Goal: Check status: Check status

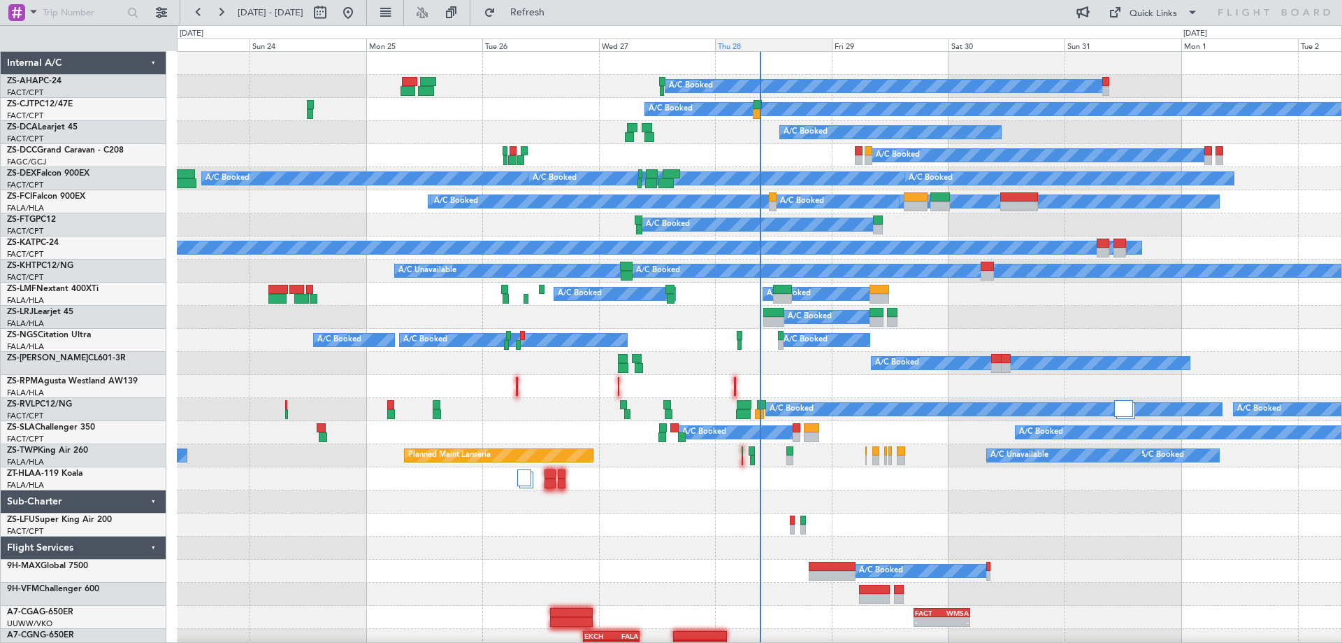
click at [729, 46] on div "Thu 28" at bounding box center [773, 44] width 117 height 13
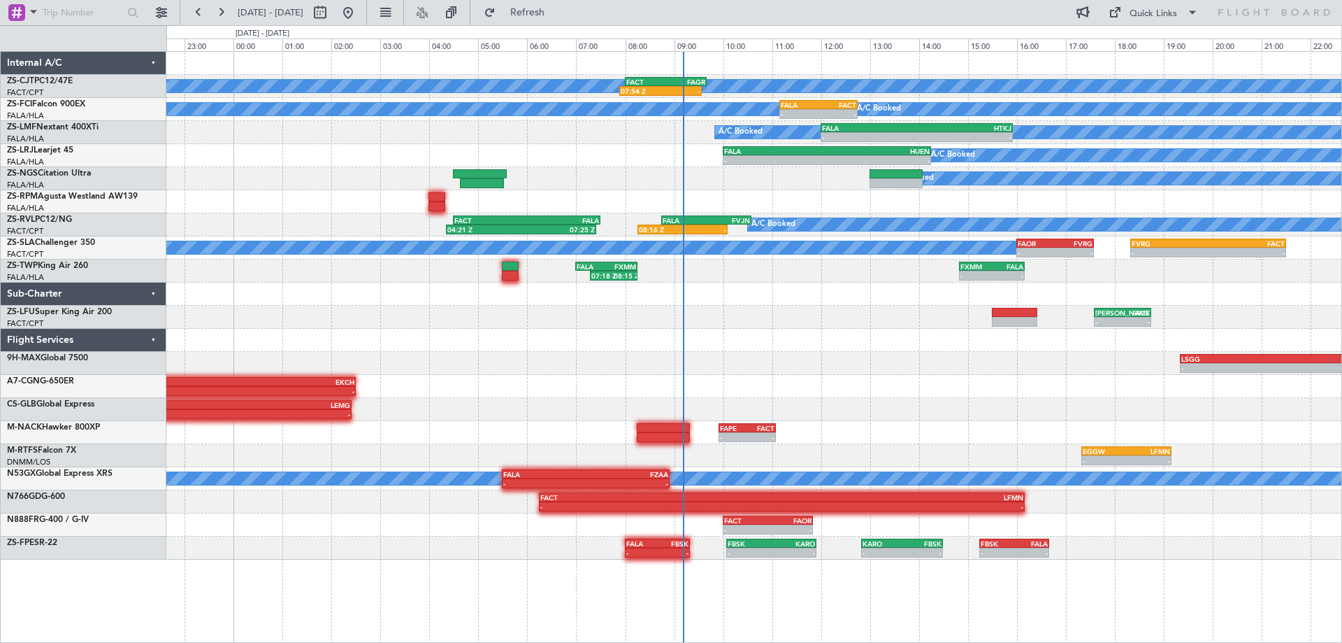
click at [787, 336] on div at bounding box center [753, 340] width 1175 height 23
click at [740, 377] on div "- - FALA 15:30 Z EKCH 02:30 Z" at bounding box center [753, 386] width 1175 height 23
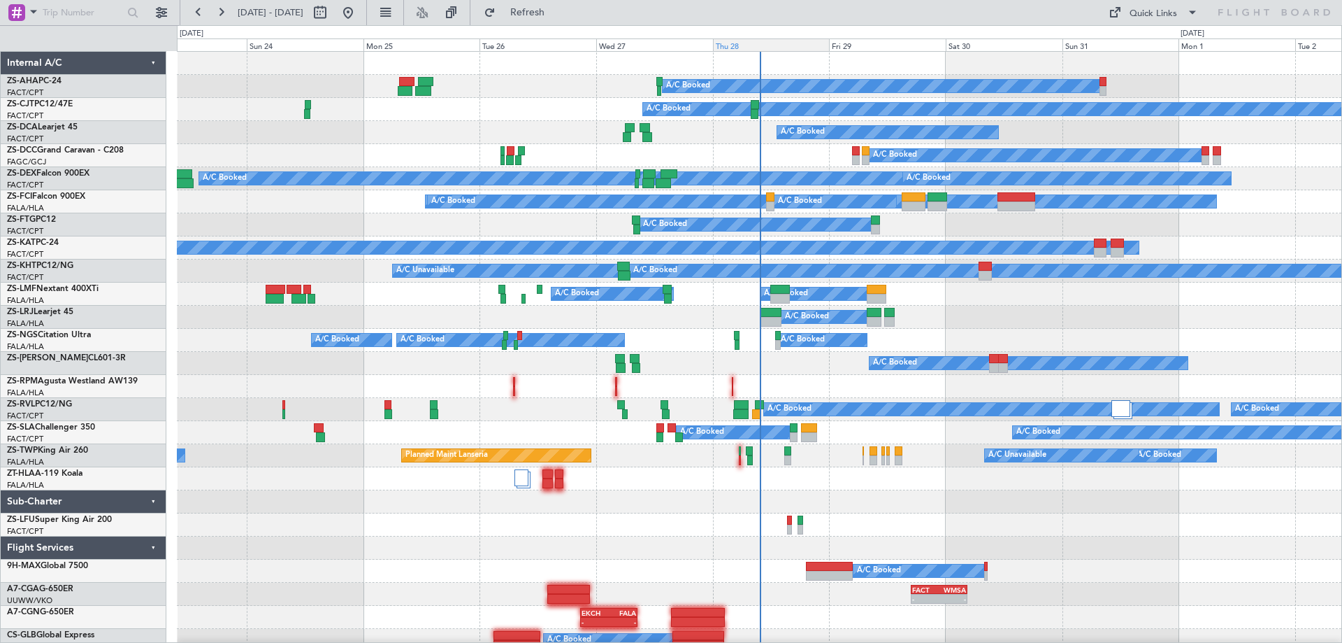
click at [749, 47] on div "Thu 28" at bounding box center [771, 44] width 117 height 13
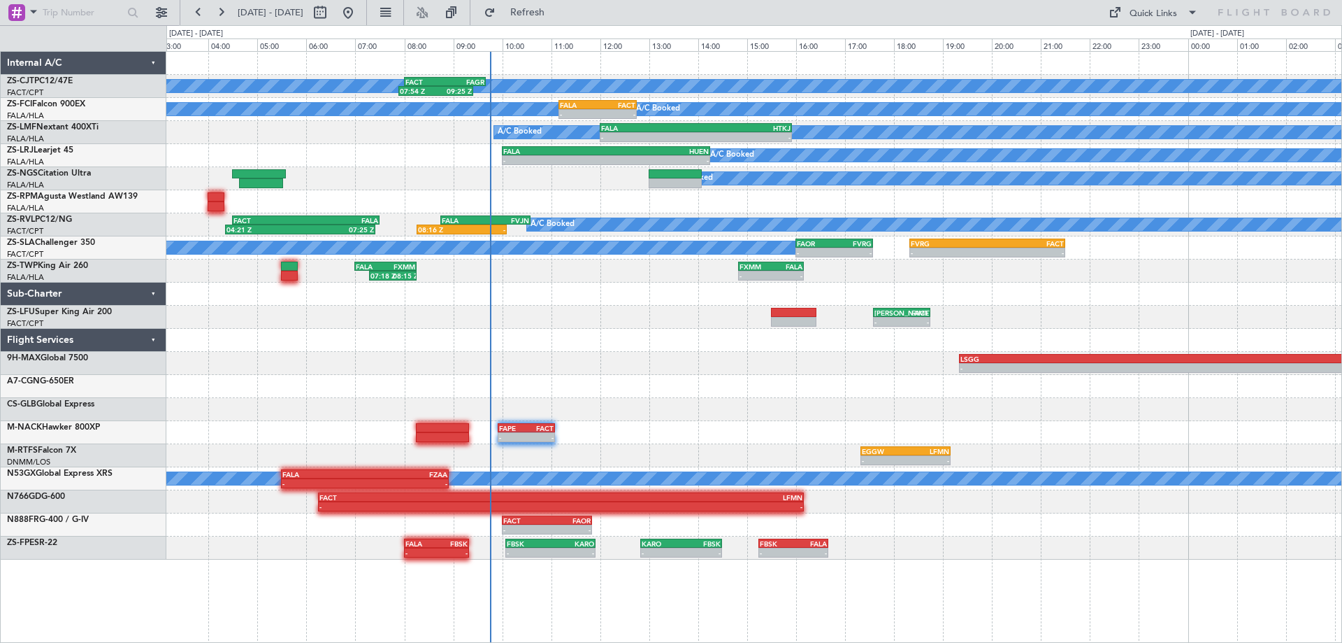
click at [848, 310] on div "A/C Booked 07:54 Z 09:25 Z FACT 08:00 Z FAGR 09:40 Z A/C Booked A/C Booked A/C …" at bounding box center [753, 306] width 1175 height 508
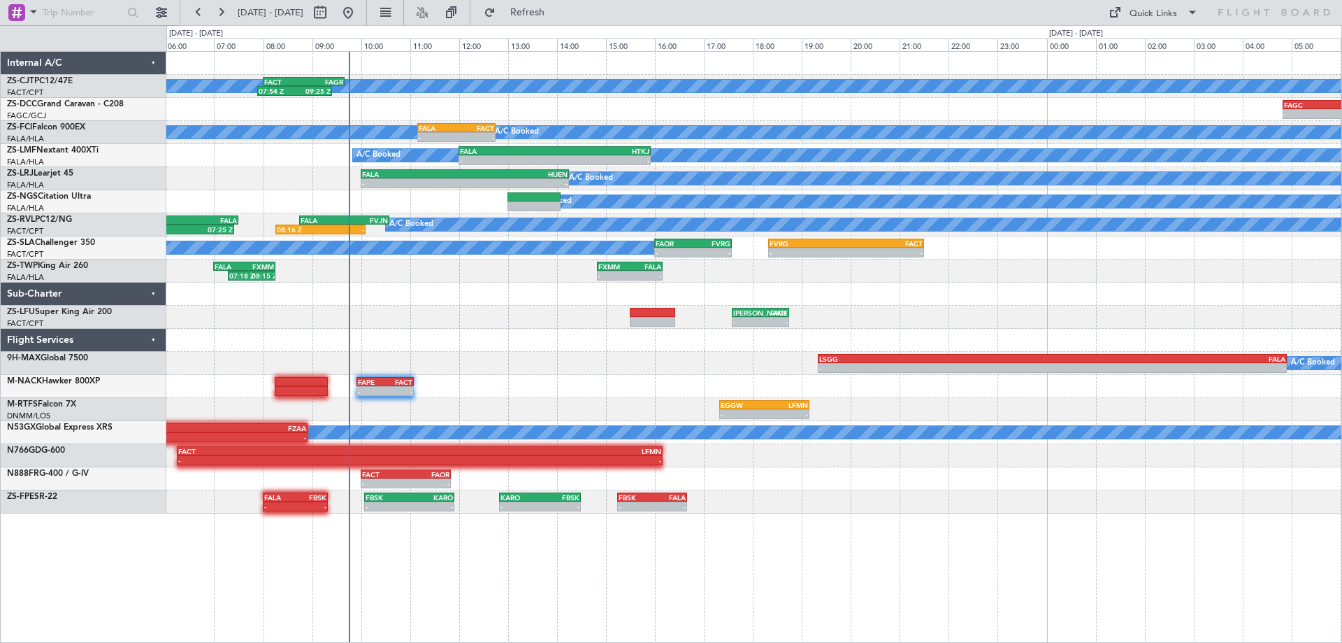
click at [999, 322] on div "A/C Booked 07:54 Z 09:25 Z FACT 08:00 Z FAGR 09:40 Z - - FAGC 04:50 Z FAPH 06:2…" at bounding box center [753, 282] width 1175 height 461
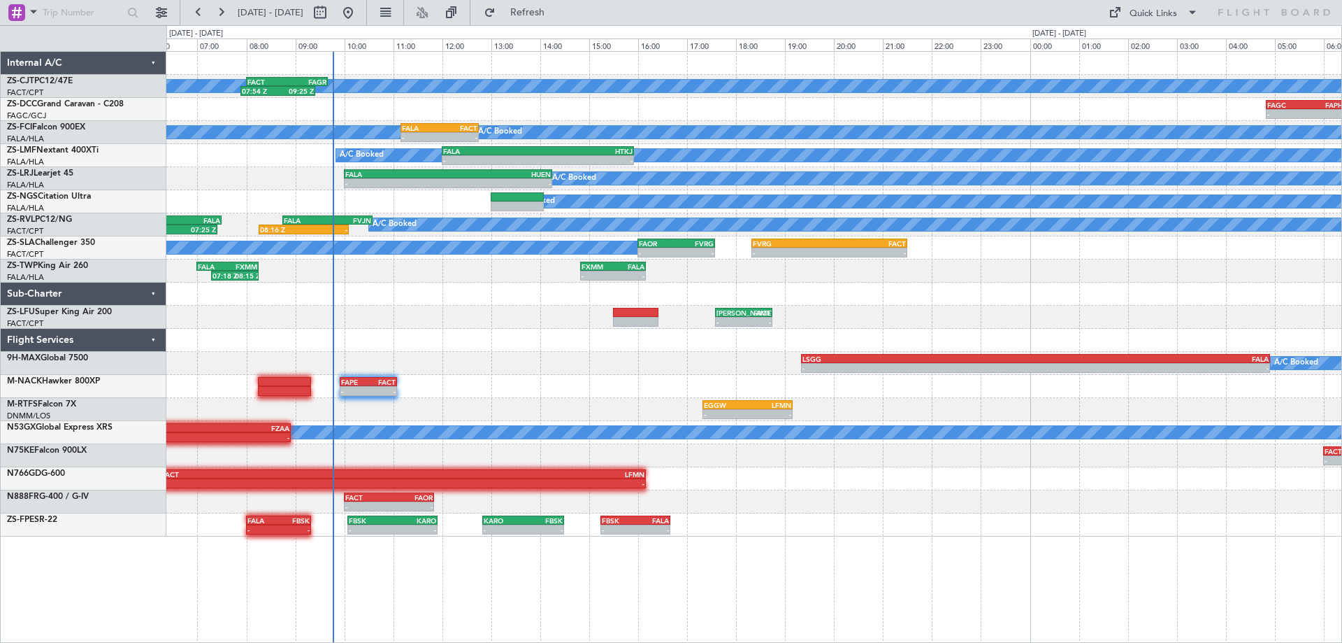
click at [884, 287] on div "A/C Booked 07:54 Z 09:25 Z FACT 08:00 Z FAGR 09:40 Z - - FAGC 04:50 Z FAPH 06:2…" at bounding box center [753, 294] width 1175 height 485
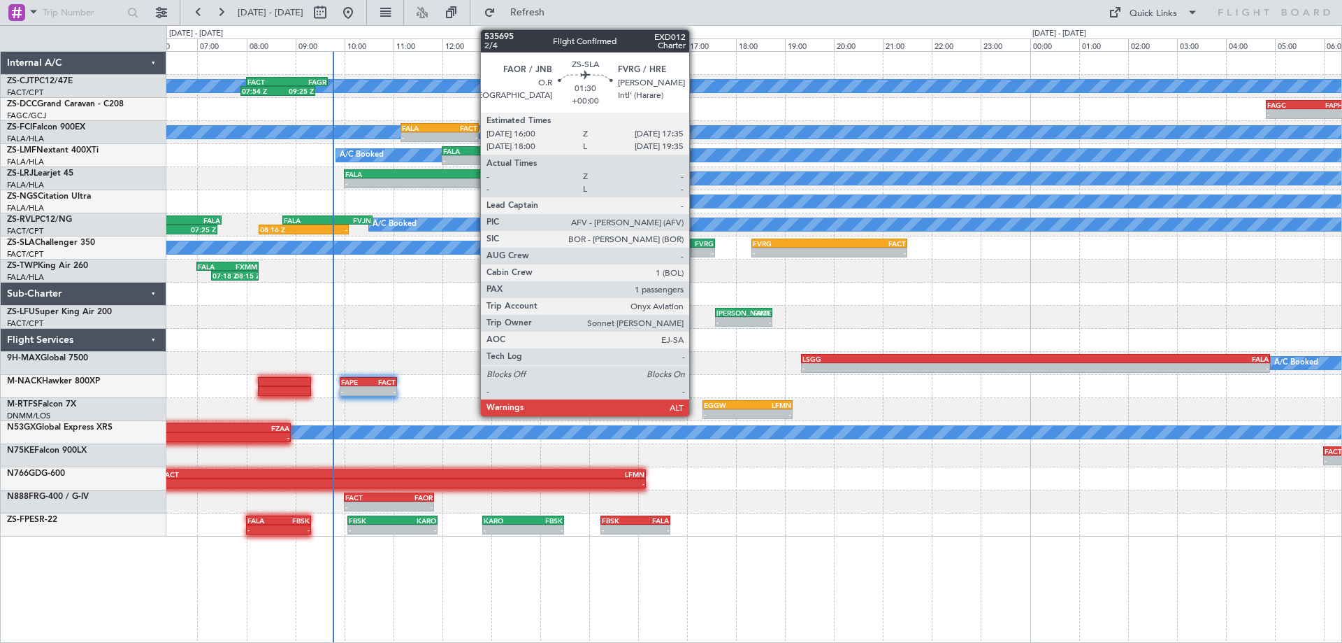
click at [696, 246] on div "FVRG" at bounding box center [696, 243] width 38 height 8
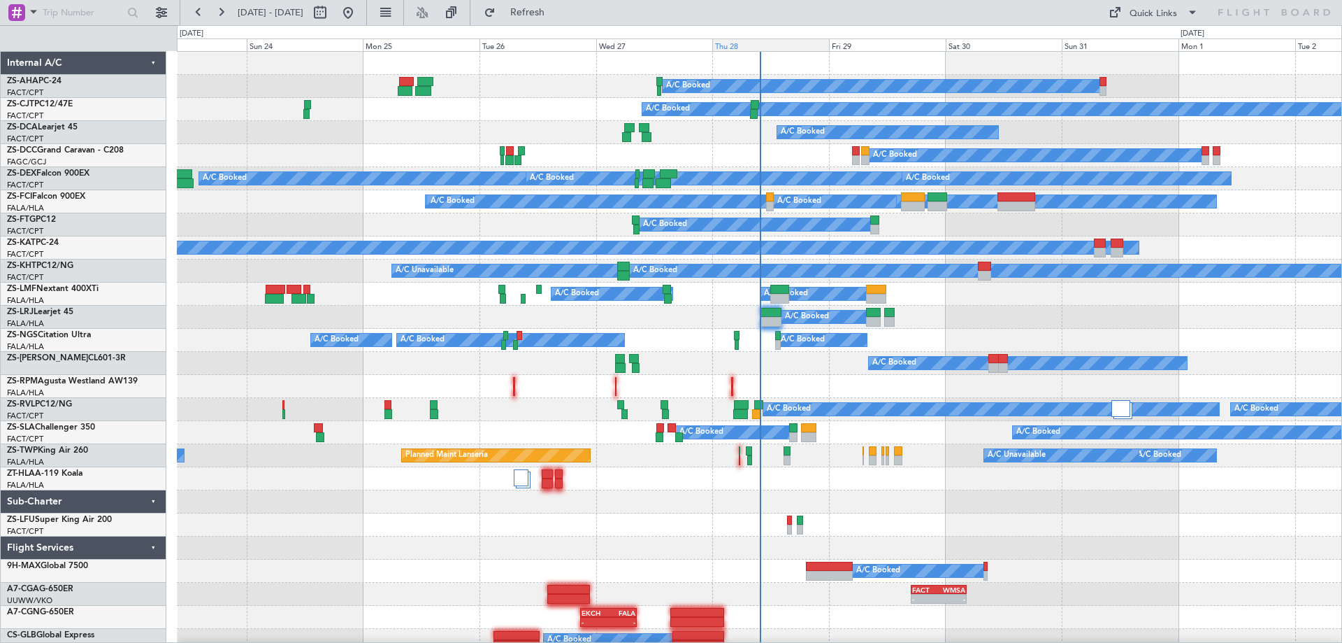
click at [738, 45] on div "Thu 28" at bounding box center [770, 44] width 117 height 13
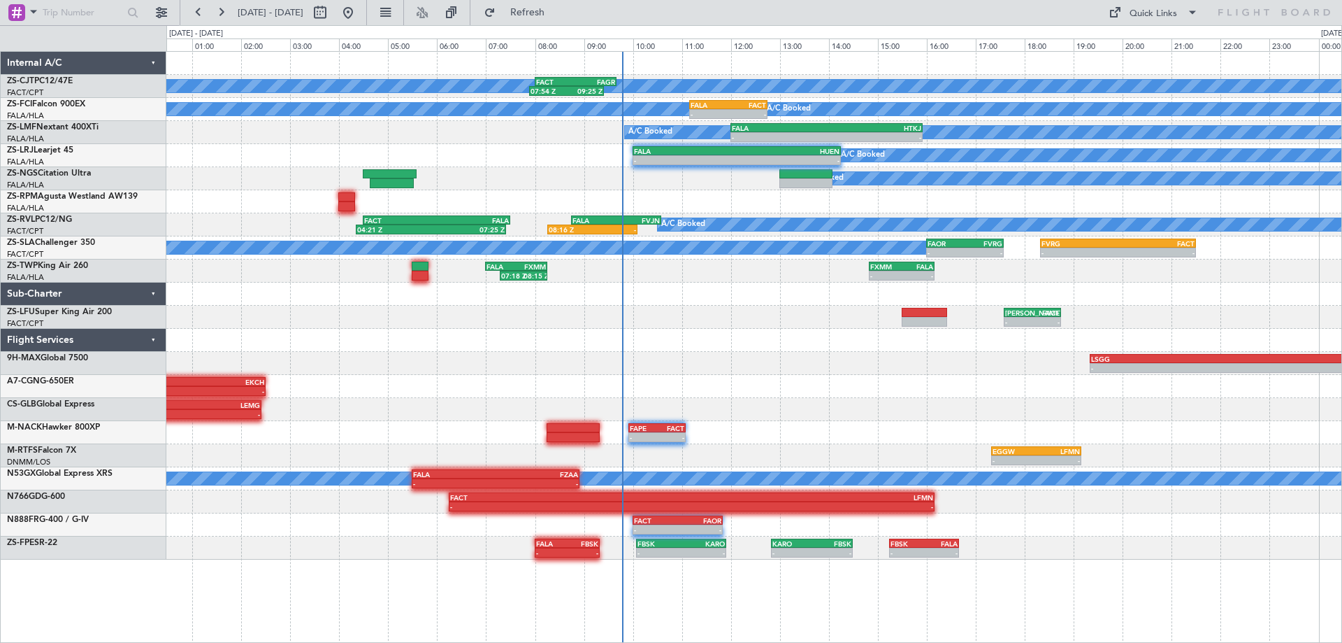
click at [785, 347] on div at bounding box center [753, 340] width 1175 height 23
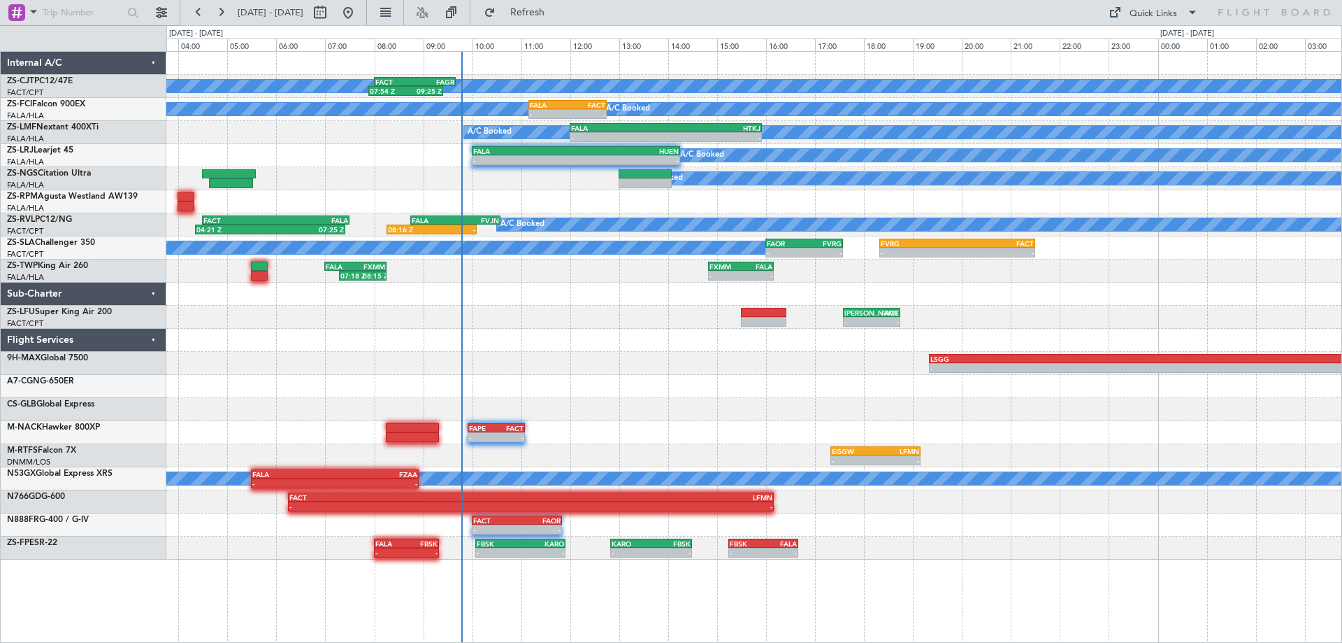
click at [740, 379] on div "A/C Booked 07:54 Z 09:25 Z FACT 08:00 Z FAGR 09:40 Z A/C Booked A/C Booked A/C …" at bounding box center [753, 306] width 1175 height 508
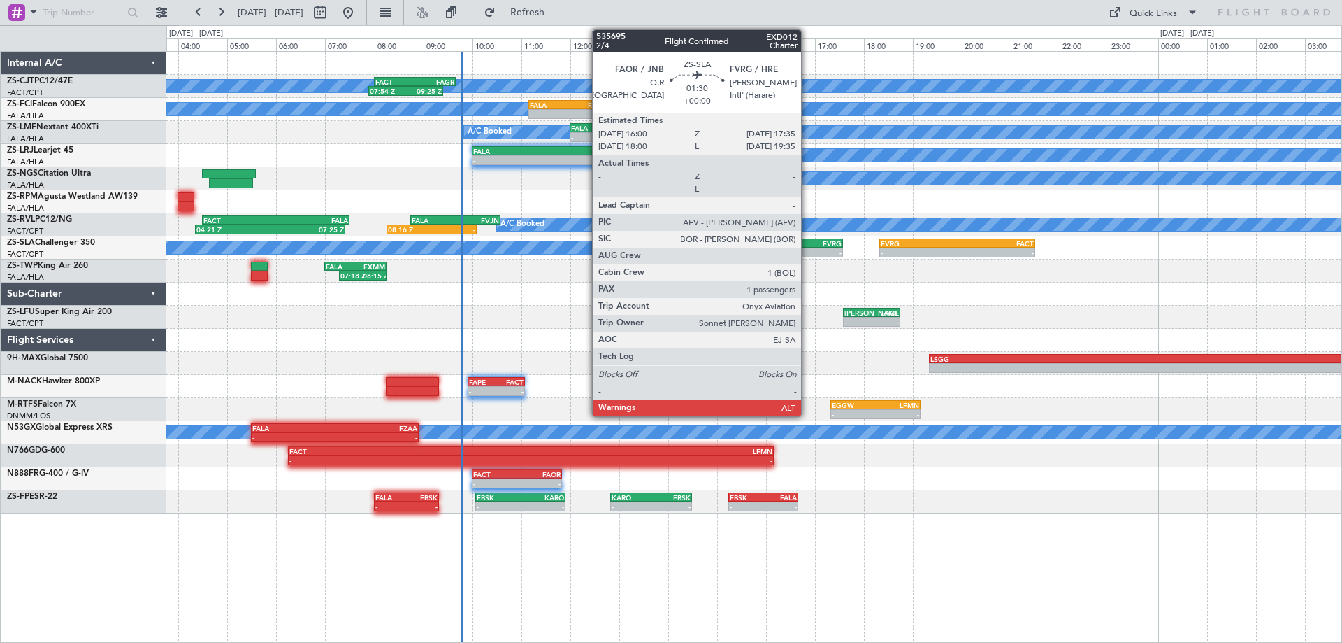
click at [808, 248] on div "- -" at bounding box center [805, 253] width 78 height 10
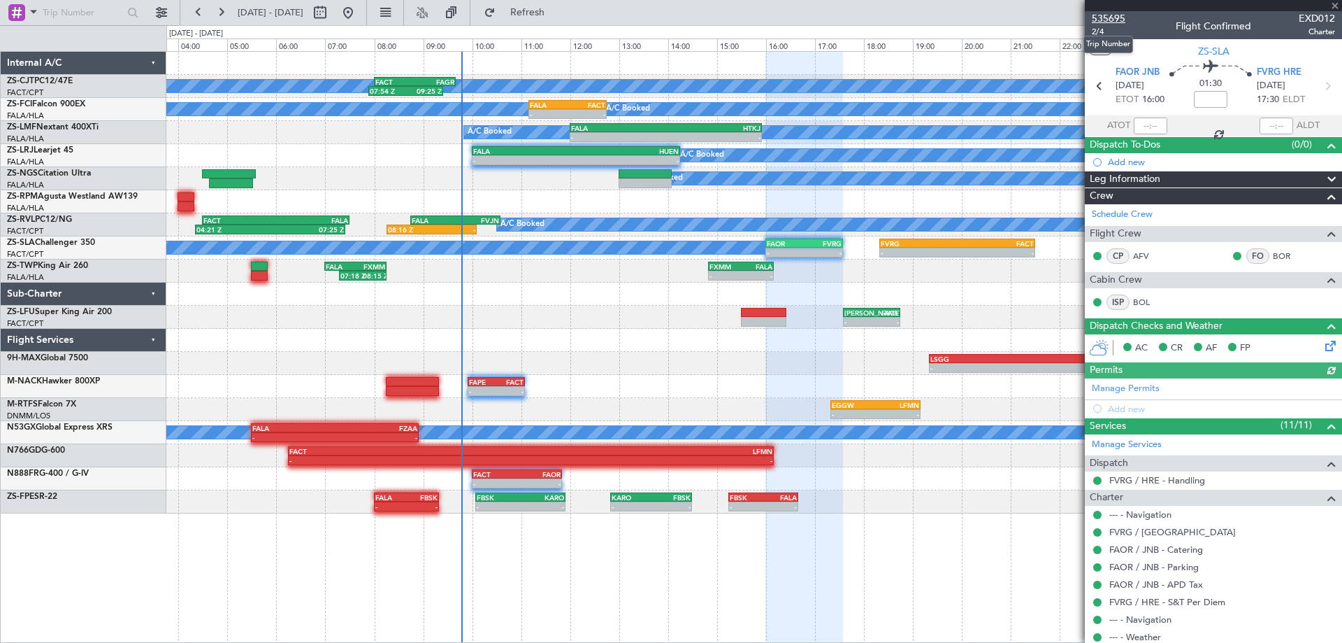
click at [1112, 18] on span "535695" at bounding box center [1109, 18] width 34 height 15
